Goal: Book appointment/travel/reservation

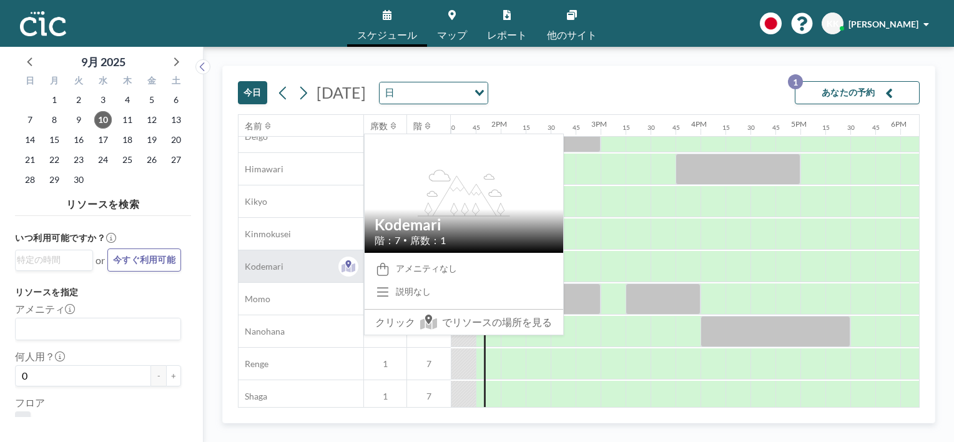
scroll to position [470, 1349]
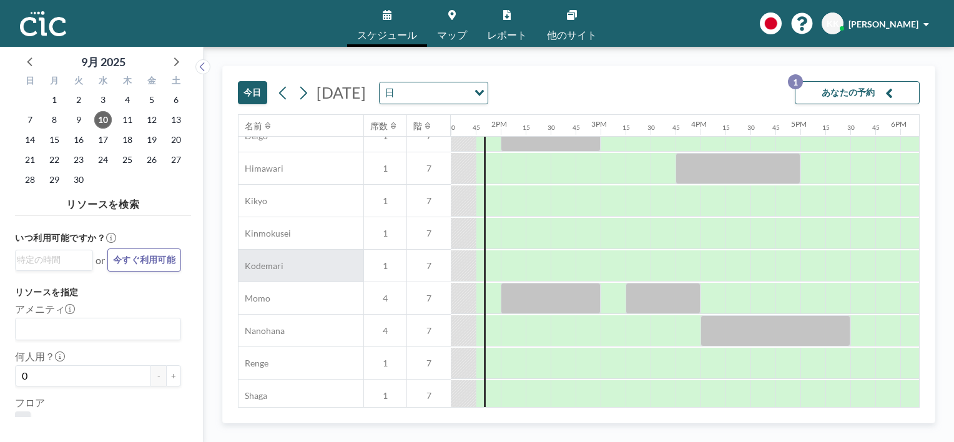
click at [455, 36] on span "マップ" at bounding box center [452, 35] width 30 height 10
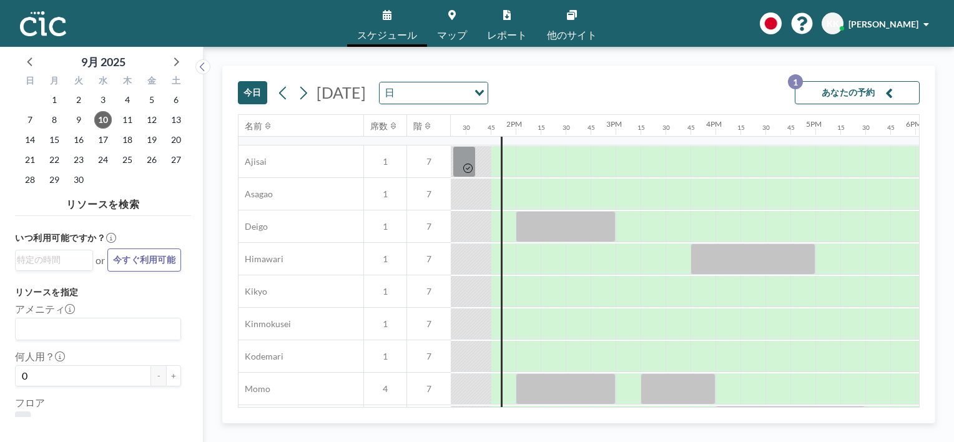
scroll to position [390, 1334]
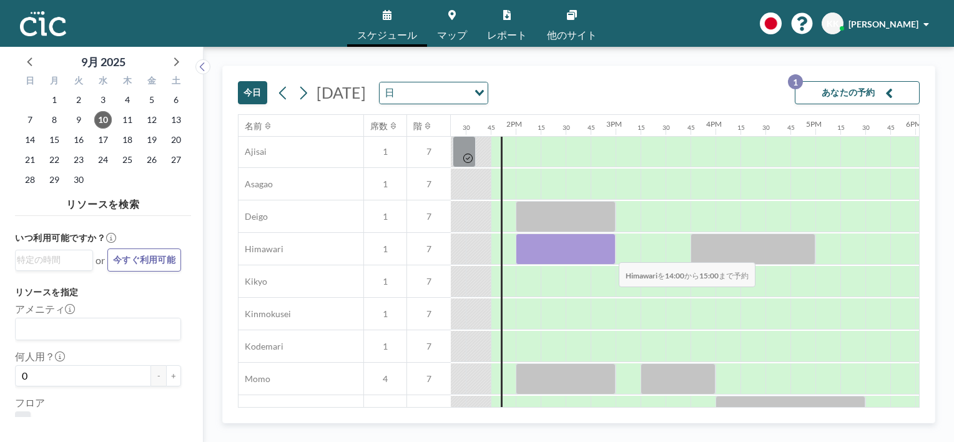
drag, startPoint x: 520, startPoint y: 254, endPoint x: 609, endPoint y: 254, distance: 88.7
click at [609, 254] on div at bounding box center [566, 249] width 100 height 31
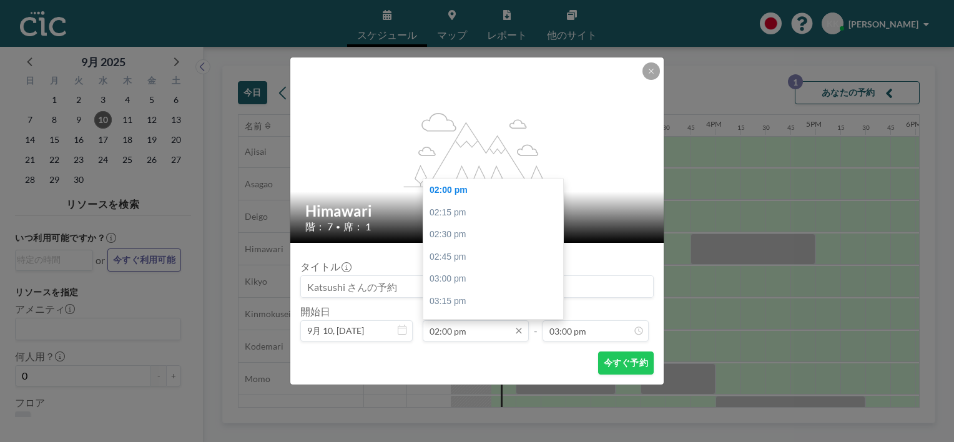
click at [482, 333] on input "02:00 pm" at bounding box center [476, 330] width 106 height 21
click at [439, 332] on input "02:00 pm" at bounding box center [476, 330] width 106 height 21
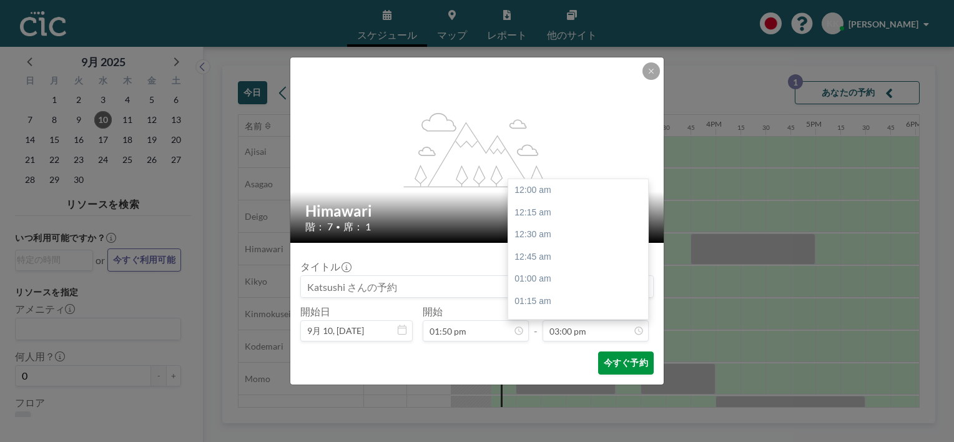
scroll to position [1334, 0]
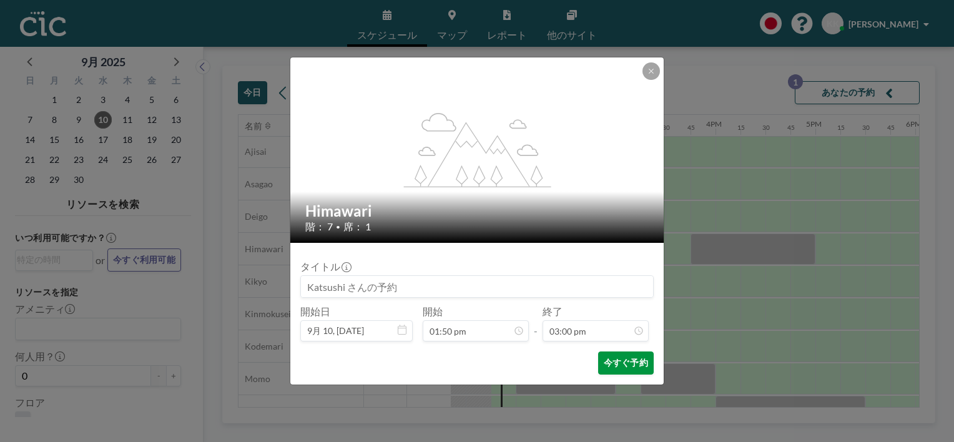
type input "02:00 pm"
click at [632, 359] on button "今すぐ予約" at bounding box center [626, 363] width 56 height 23
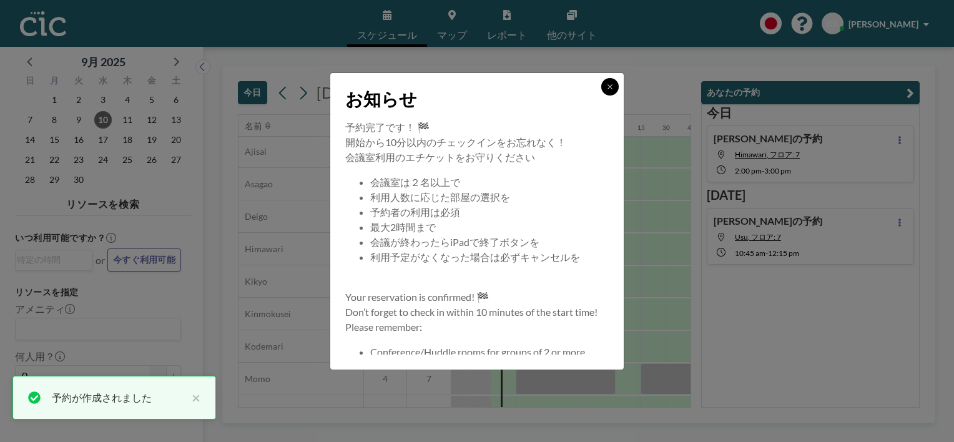
click at [615, 84] on button at bounding box center [610, 86] width 17 height 17
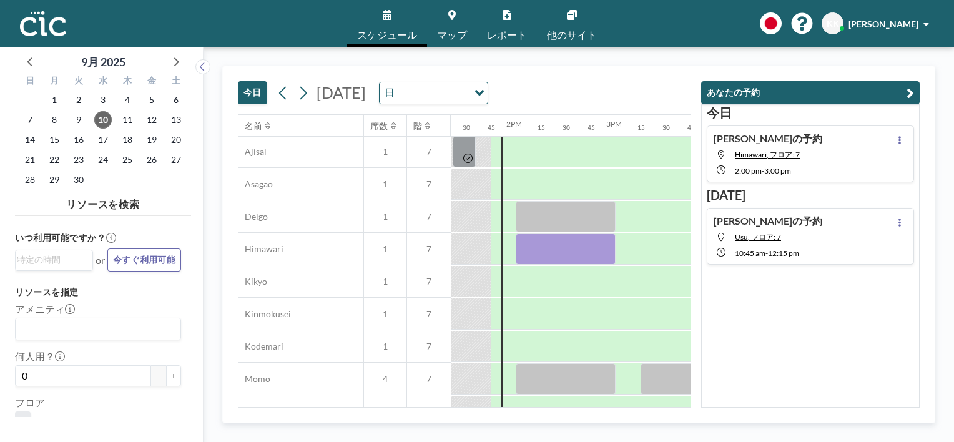
drag, startPoint x: 505, startPoint y: 276, endPoint x: 954, endPoint y: 228, distance: 451.7
click at [954, 290] on html "スケジュール マップ レポート 他のサイト English Polski 日本語 Española KK Katsushi Kouyama 9月 2025 日…" at bounding box center [477, 221] width 954 height 442
